Goal: Task Accomplishment & Management: Manage account settings

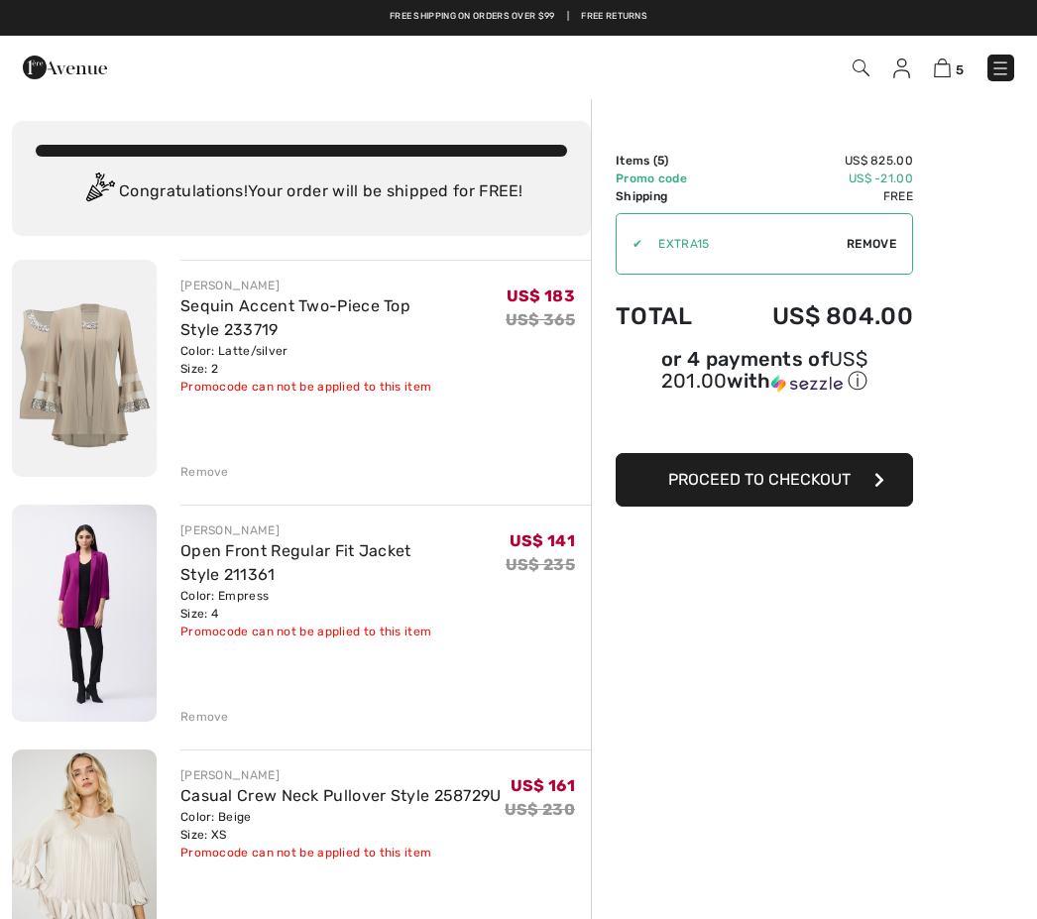
click at [909, 63] on img at bounding box center [901, 69] width 17 height 20
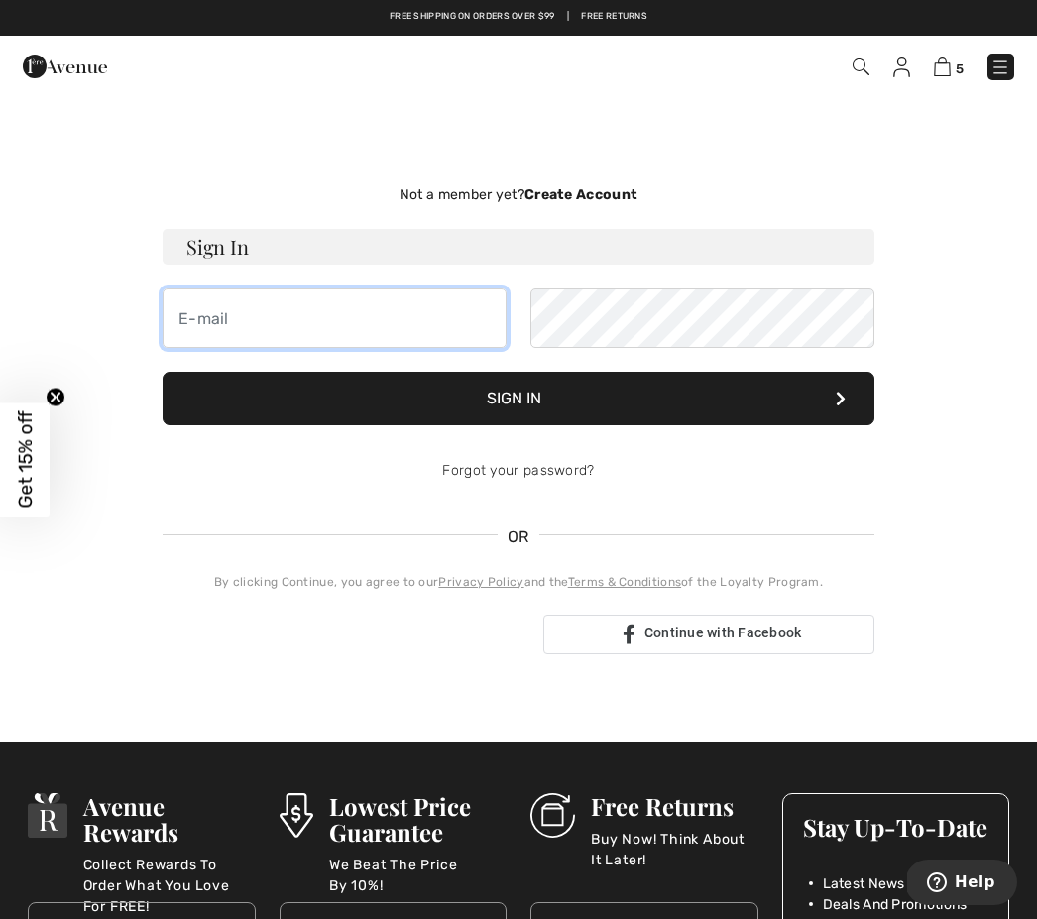
type input "kathie@magnaserviceagency.com"
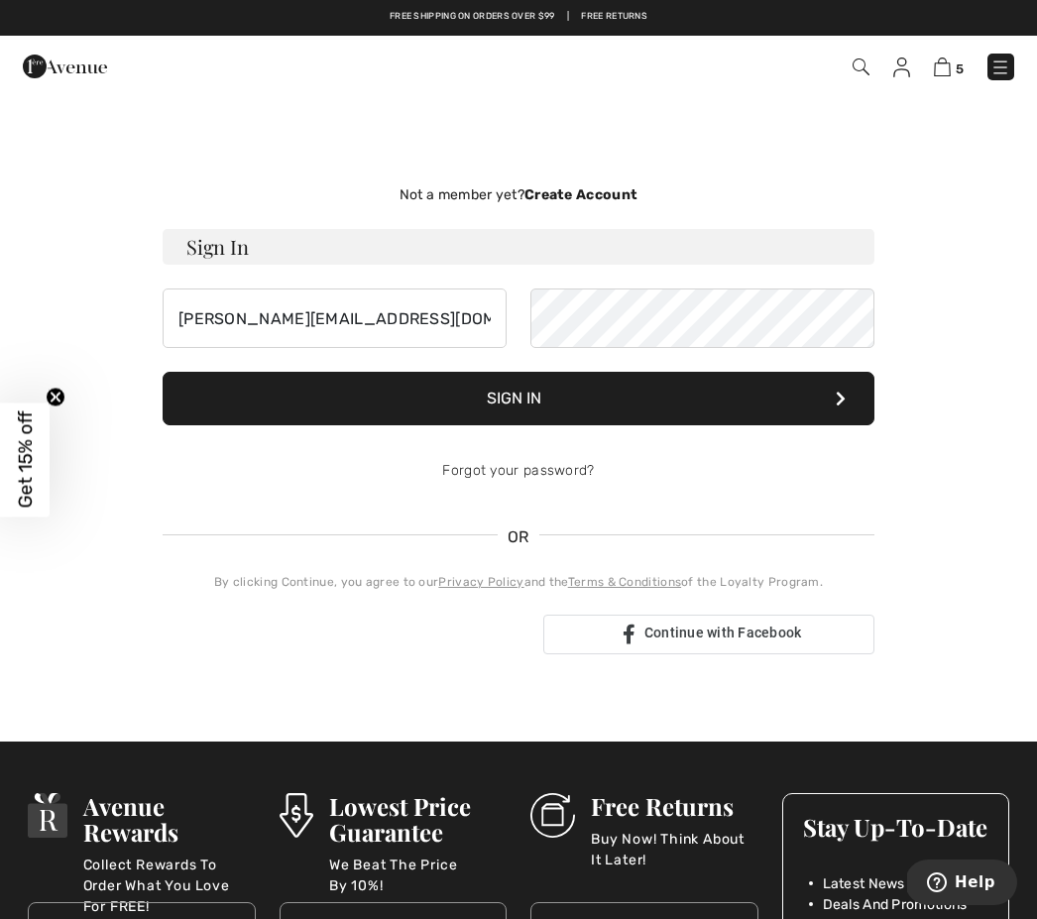
click at [519, 399] on button "Sign In" at bounding box center [519, 399] width 712 height 54
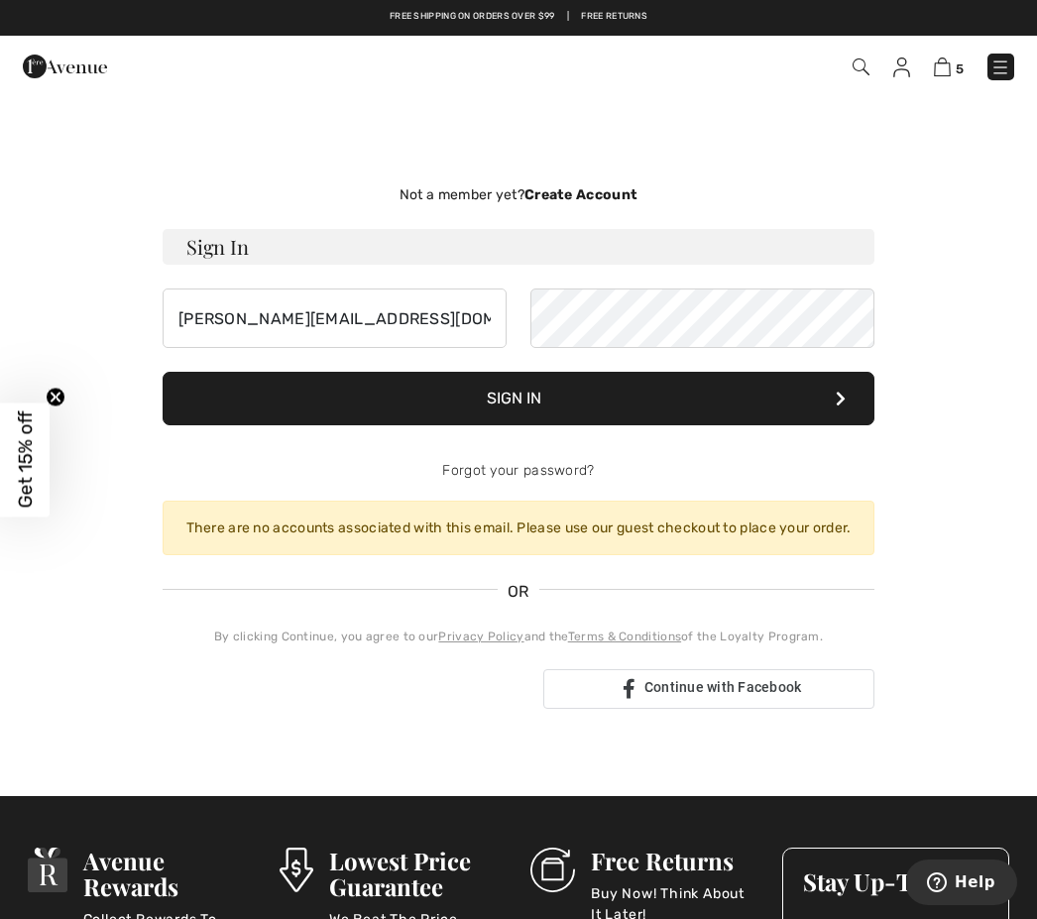
click at [577, 419] on button "Sign In" at bounding box center [519, 399] width 712 height 54
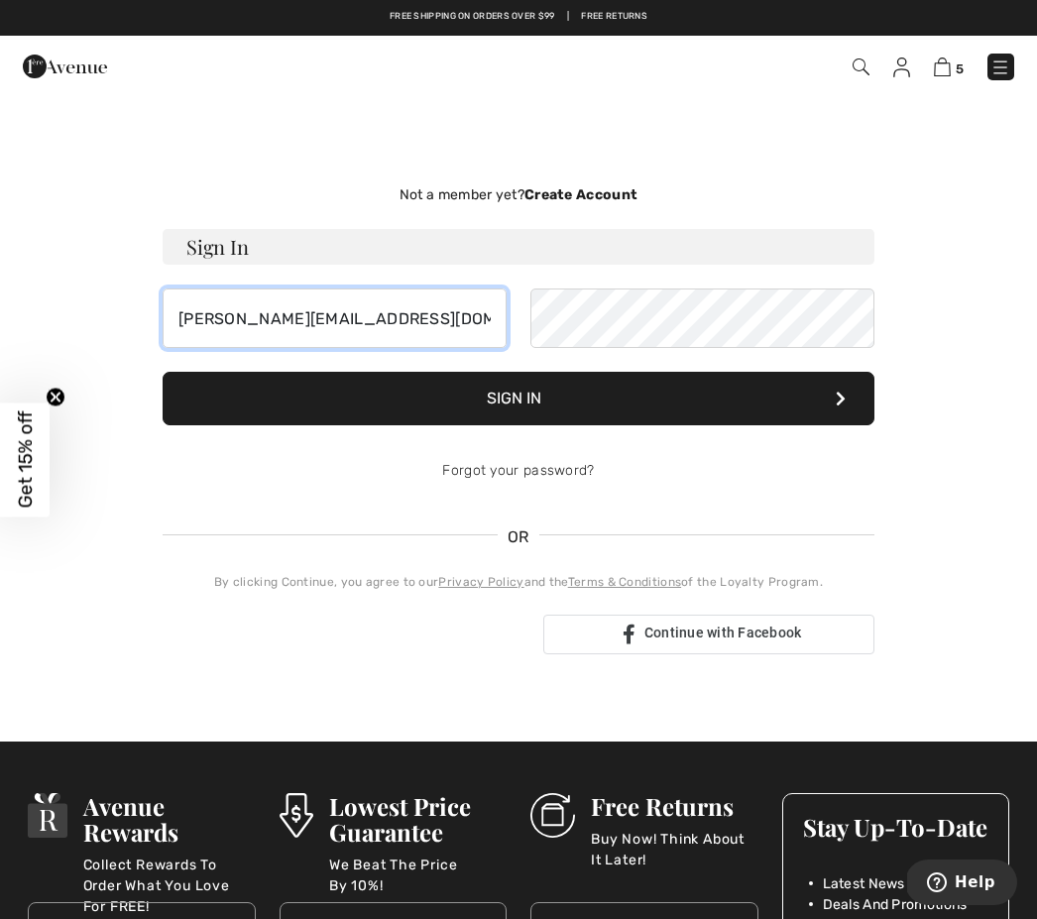
click at [470, 316] on input "kathie@magnaserviceagency.com" at bounding box center [335, 318] width 344 height 59
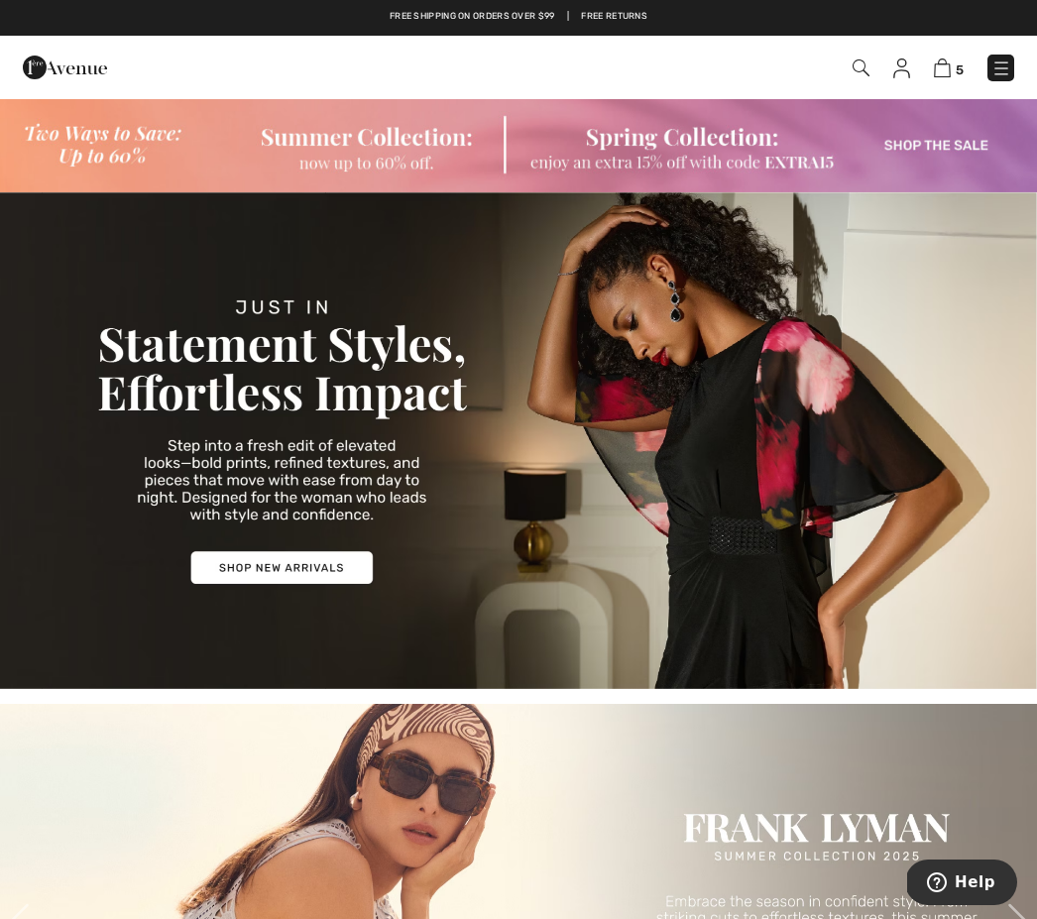
click at [971, 153] on img at bounding box center [518, 144] width 1037 height 95
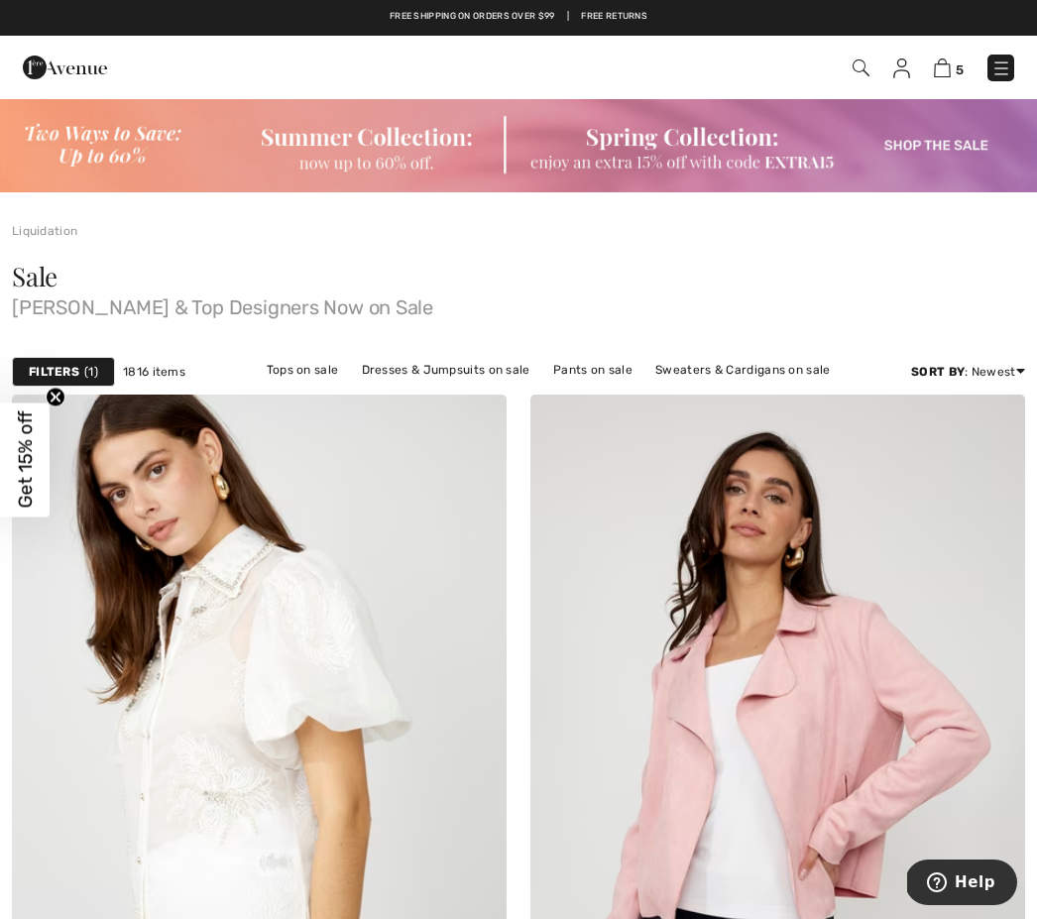
click at [904, 60] on img at bounding box center [901, 69] width 17 height 20
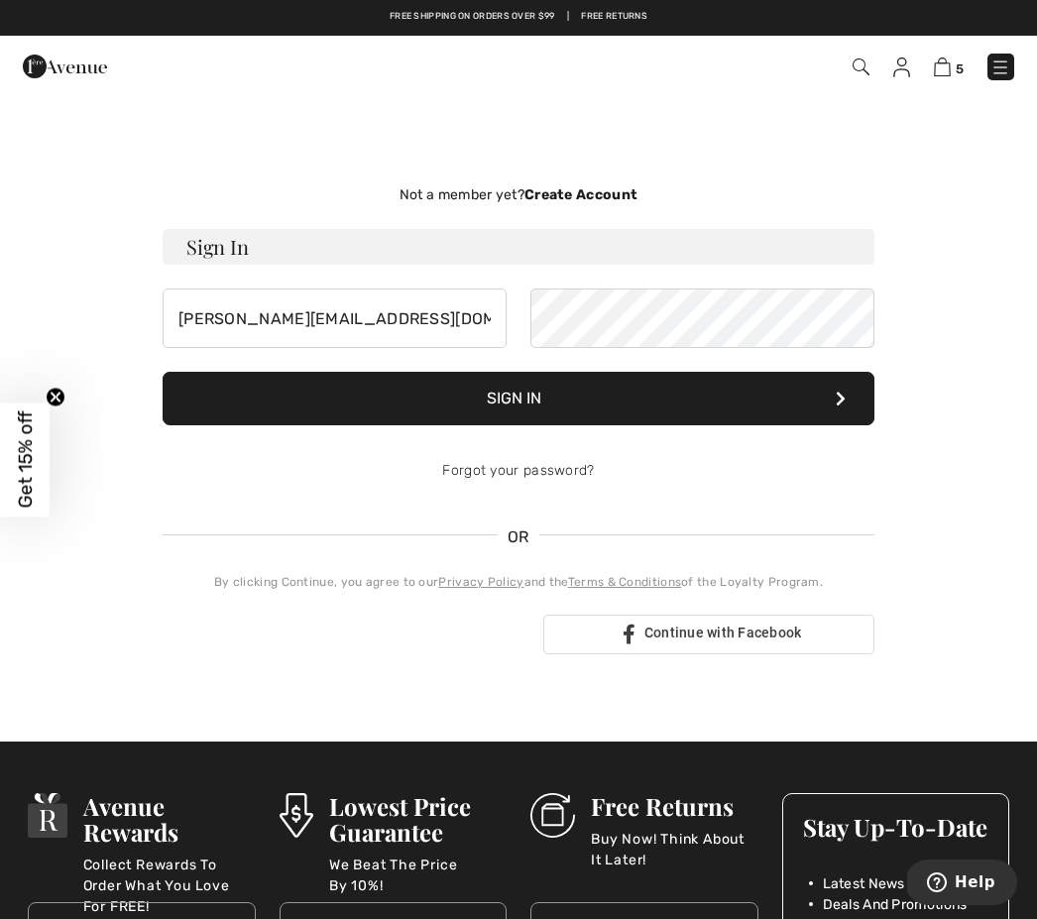
type input "[PERSON_NAME][EMAIL_ADDRESS][DOMAIN_NAME]"
click at [518, 419] on button "Sign In" at bounding box center [519, 399] width 712 height 54
